Goal: Transaction & Acquisition: Purchase product/service

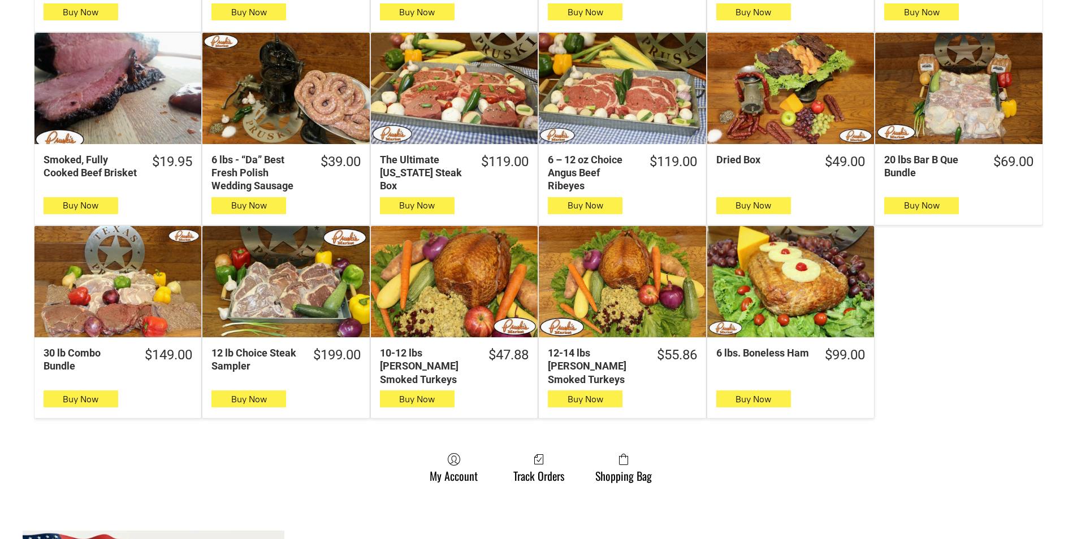
scroll to position [565, 0]
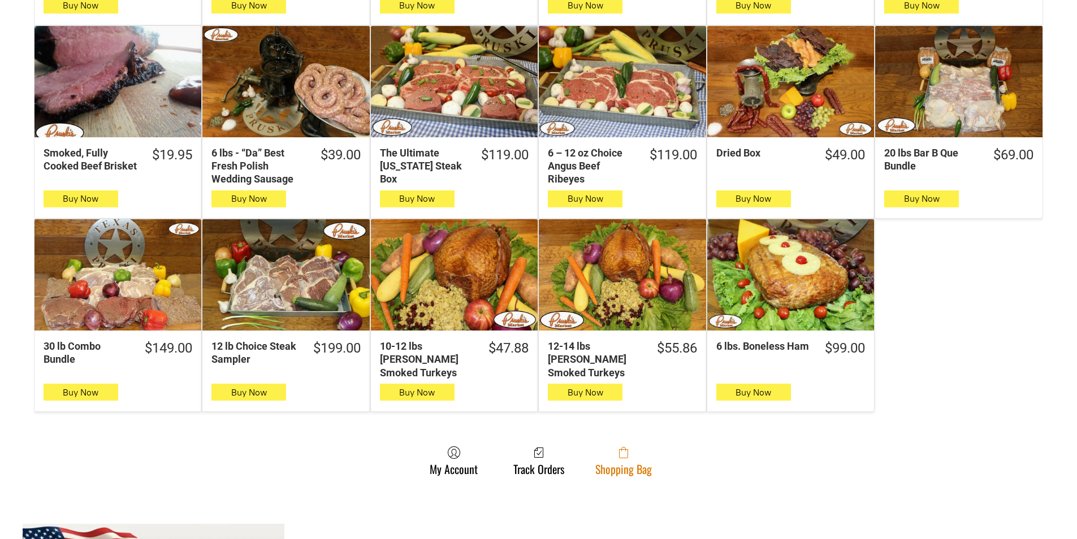
click at [605, 462] on link "Shopping Bag" at bounding box center [624, 461] width 68 height 30
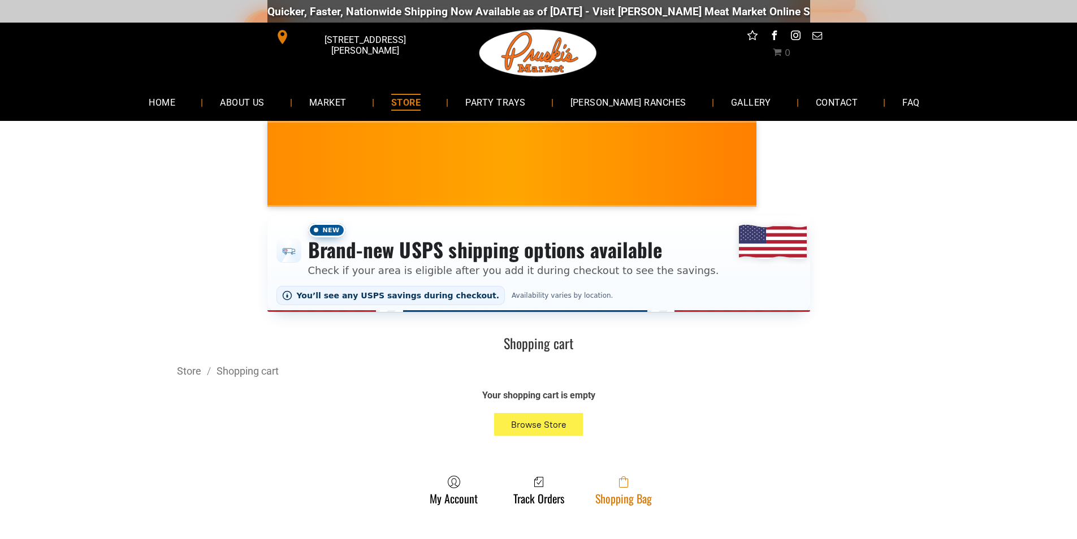
click at [619, 496] on link "Shopping Bag" at bounding box center [624, 490] width 68 height 30
click at [644, 489] on span at bounding box center [623, 482] width 57 height 14
click at [602, 494] on link "Shopping Bag" at bounding box center [624, 490] width 68 height 30
